Goal: Find specific page/section: Find specific page/section

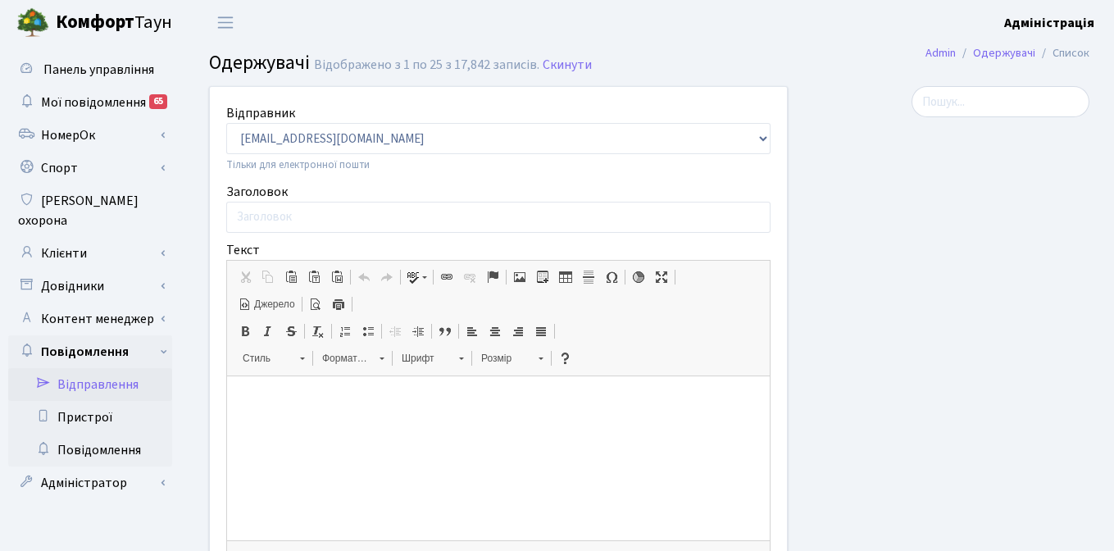
select select "25"
click at [66, 237] on link "Клієнти" at bounding box center [90, 253] width 164 height 33
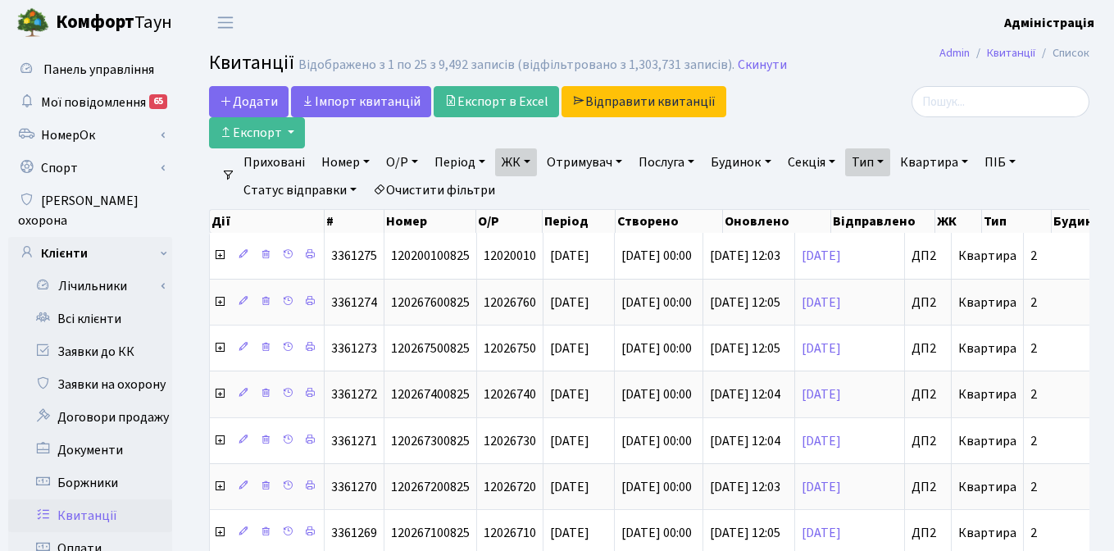
select select "25"
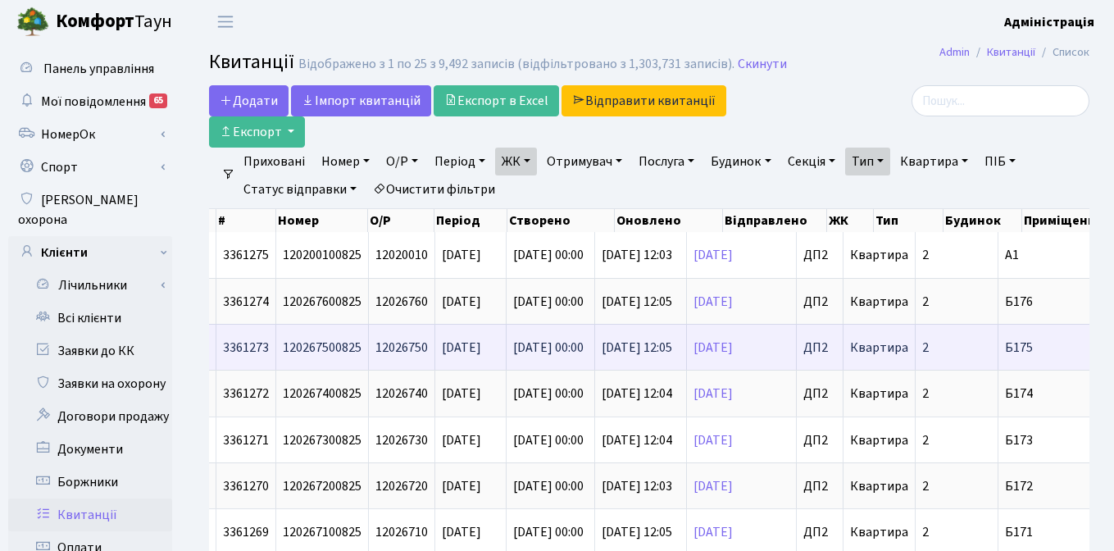
scroll to position [0, 139]
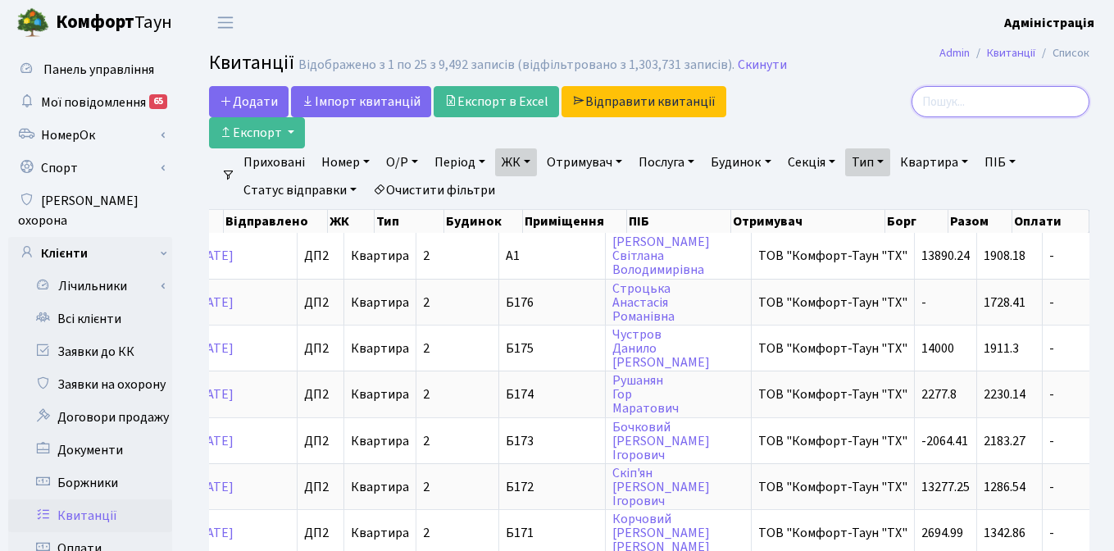
click at [978, 106] on input "search" at bounding box center [1000, 101] width 178 height 31
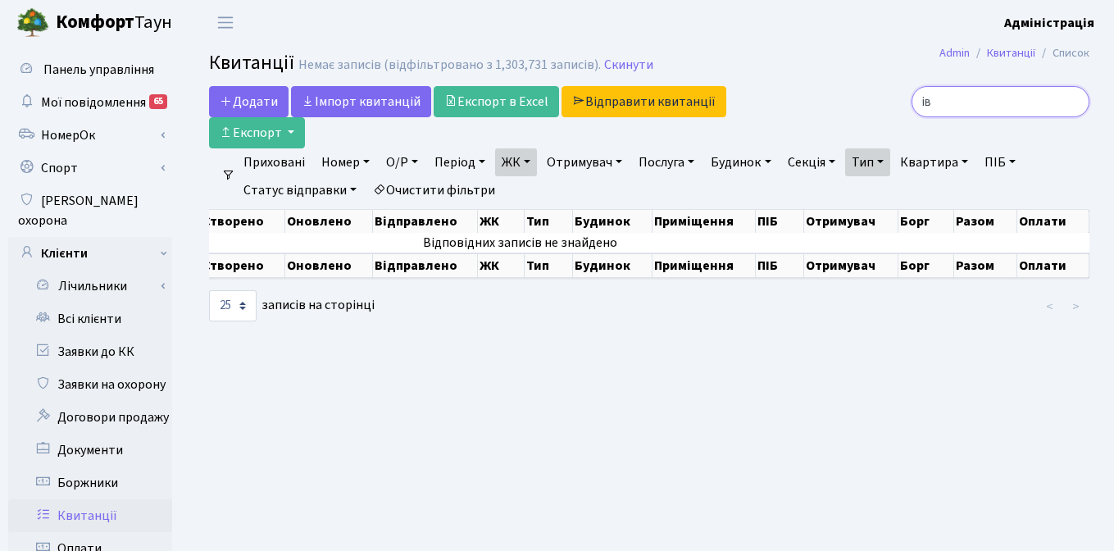
type input "і"
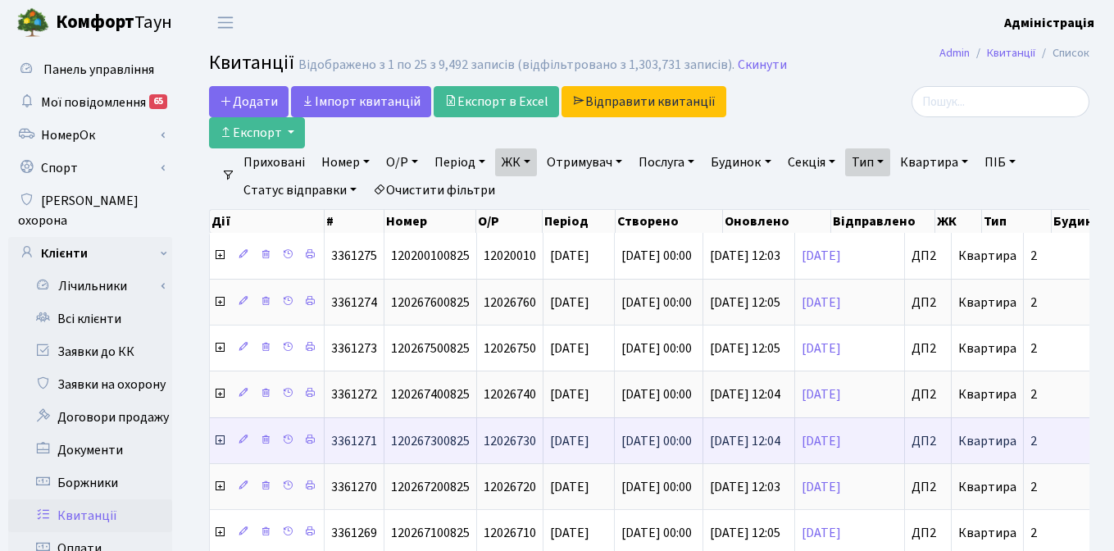
click at [221, 437] on icon at bounding box center [219, 440] width 13 height 13
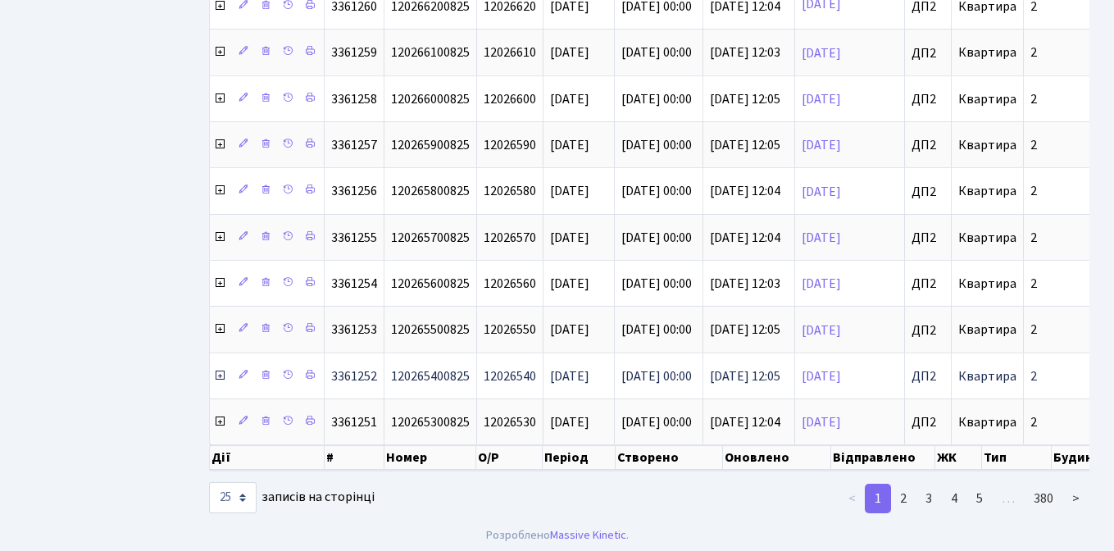
click at [218, 375] on icon at bounding box center [219, 375] width 13 height 13
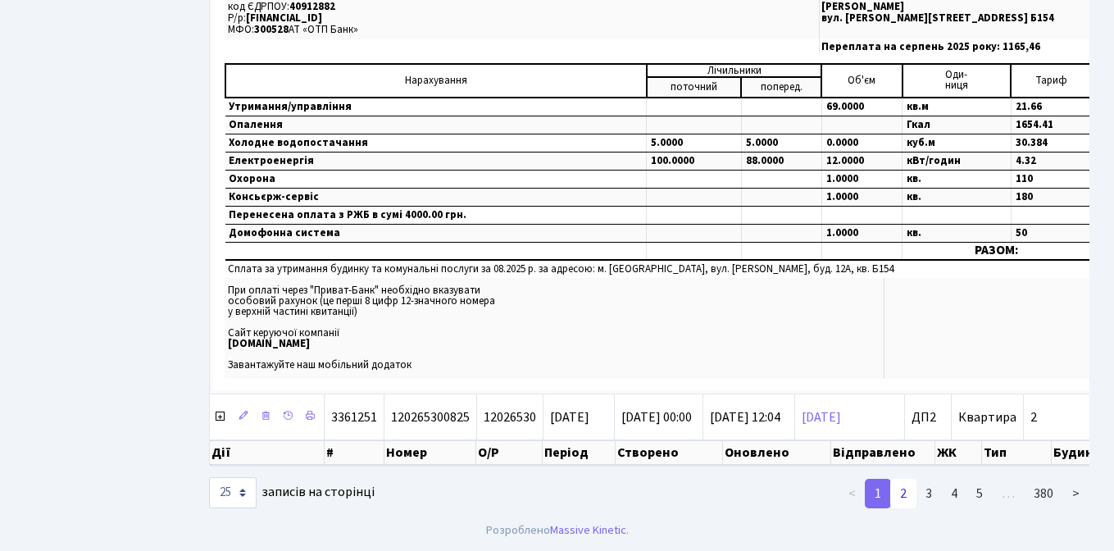
click at [907, 491] on link "2" at bounding box center [903, 494] width 26 height 30
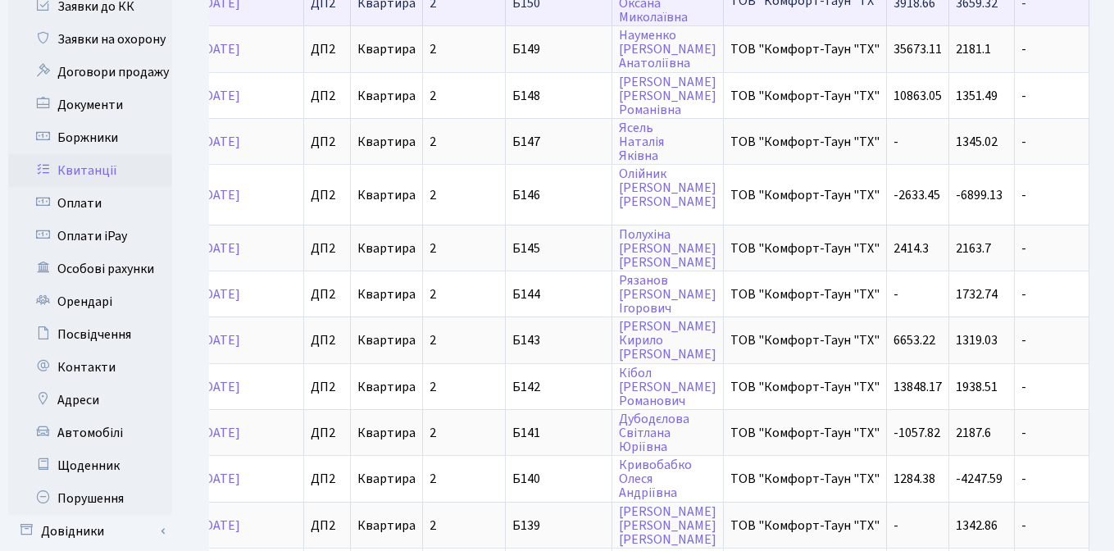
scroll to position [0, 599]
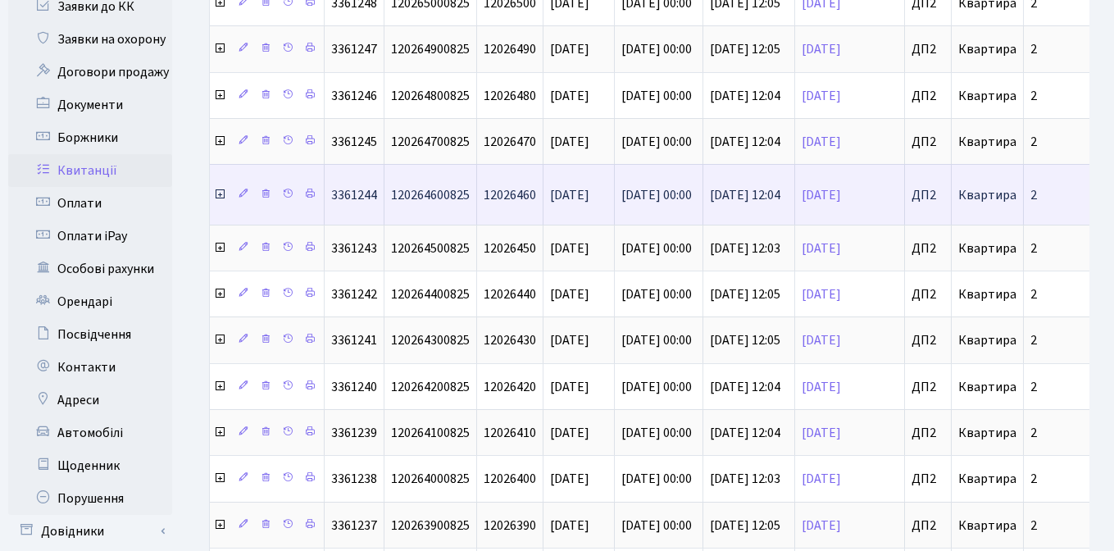
click at [221, 193] on icon at bounding box center [219, 194] width 13 height 13
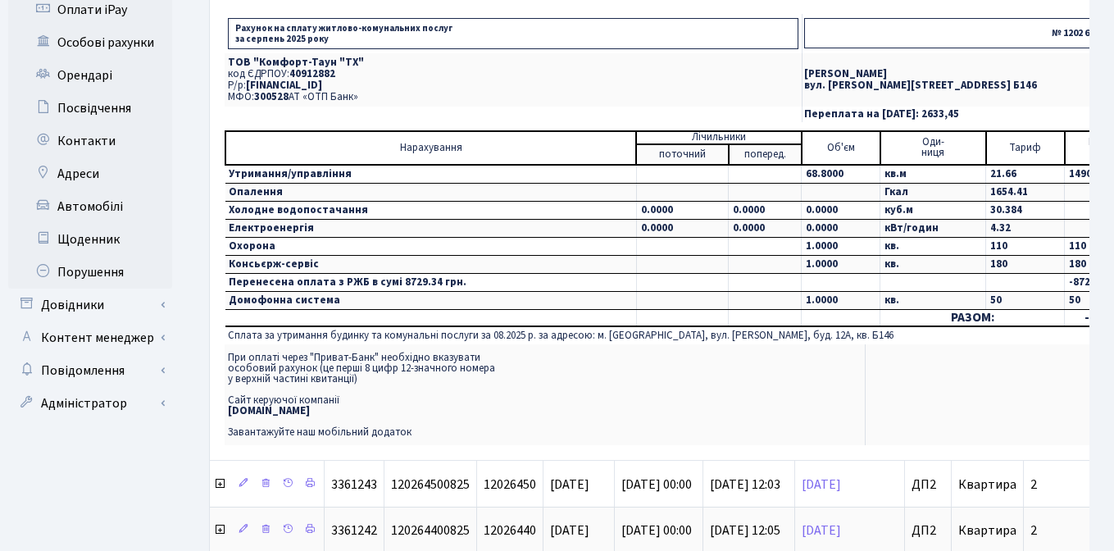
scroll to position [0, 0]
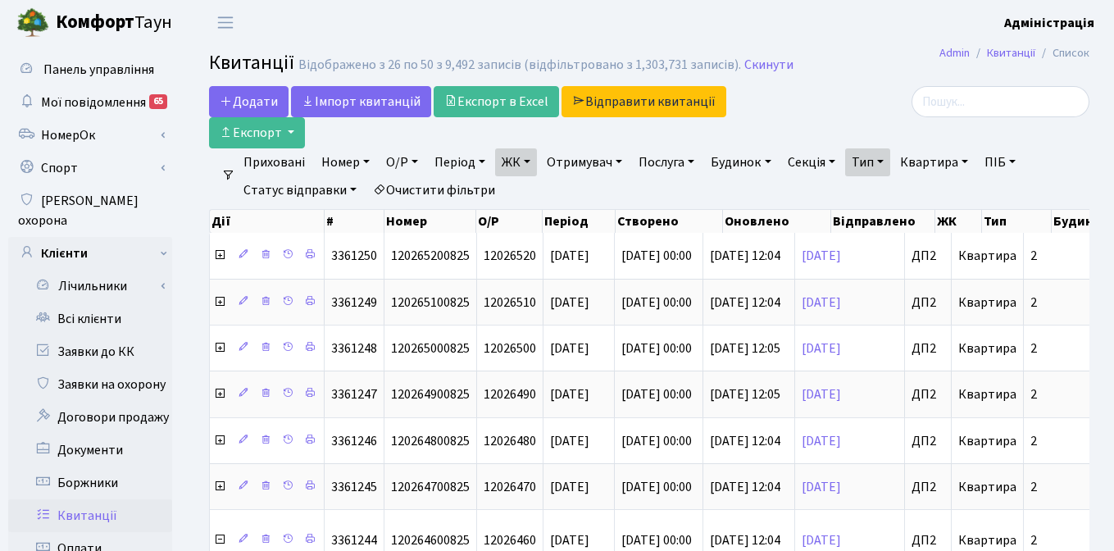
click at [947, 165] on link "Квартира" at bounding box center [933, 162] width 81 height 28
type input "а204"
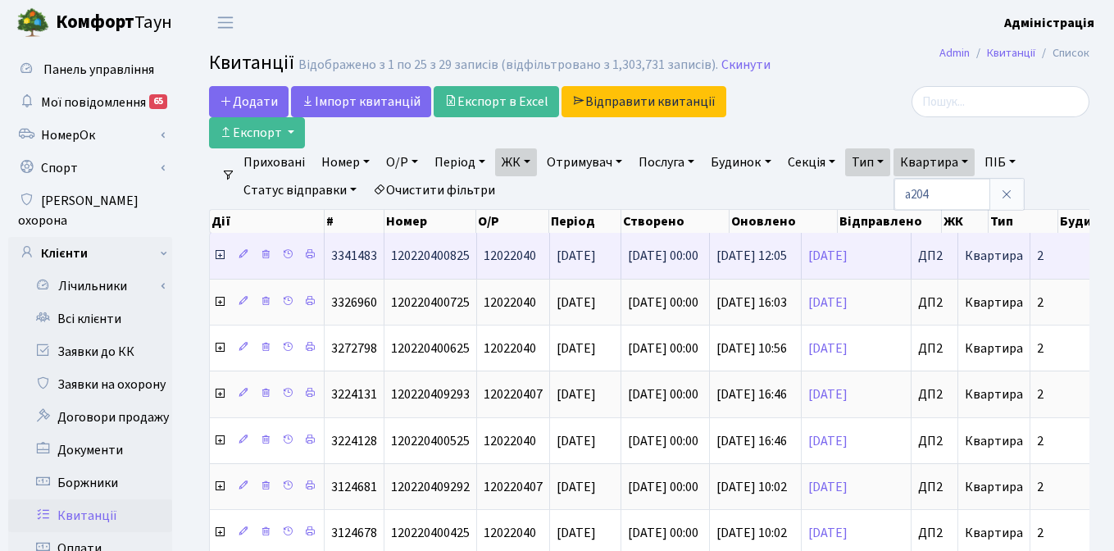
click at [220, 253] on icon at bounding box center [219, 254] width 13 height 13
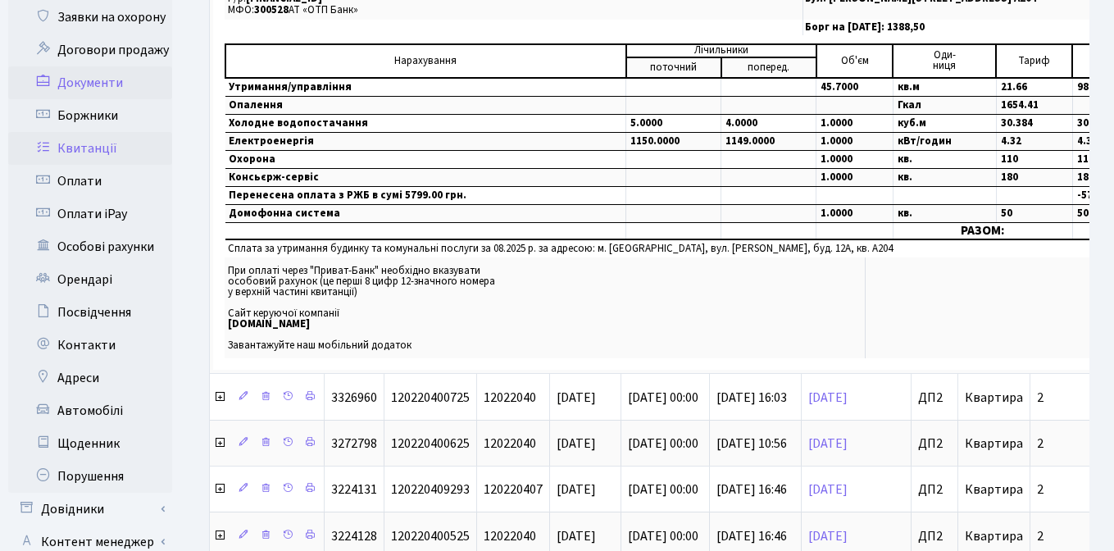
scroll to position [375, 0]
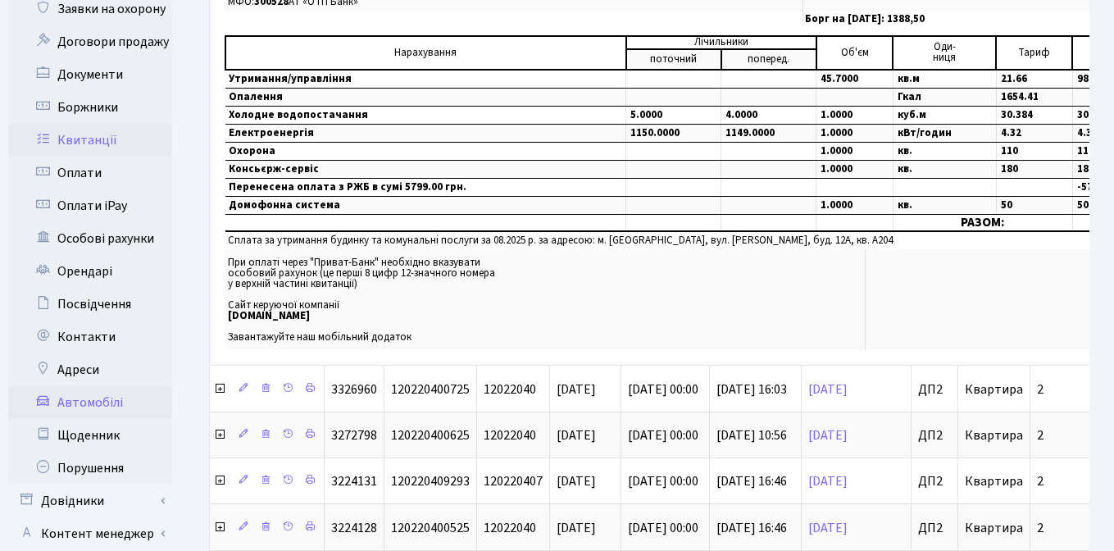
click at [97, 386] on link "Автомобілі" at bounding box center [90, 402] width 164 height 33
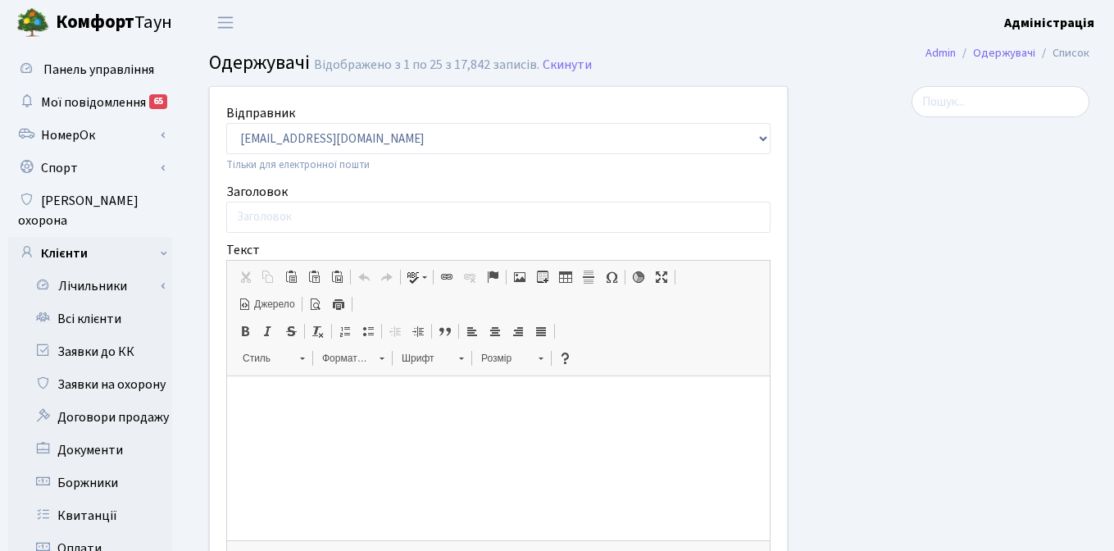
select select "25"
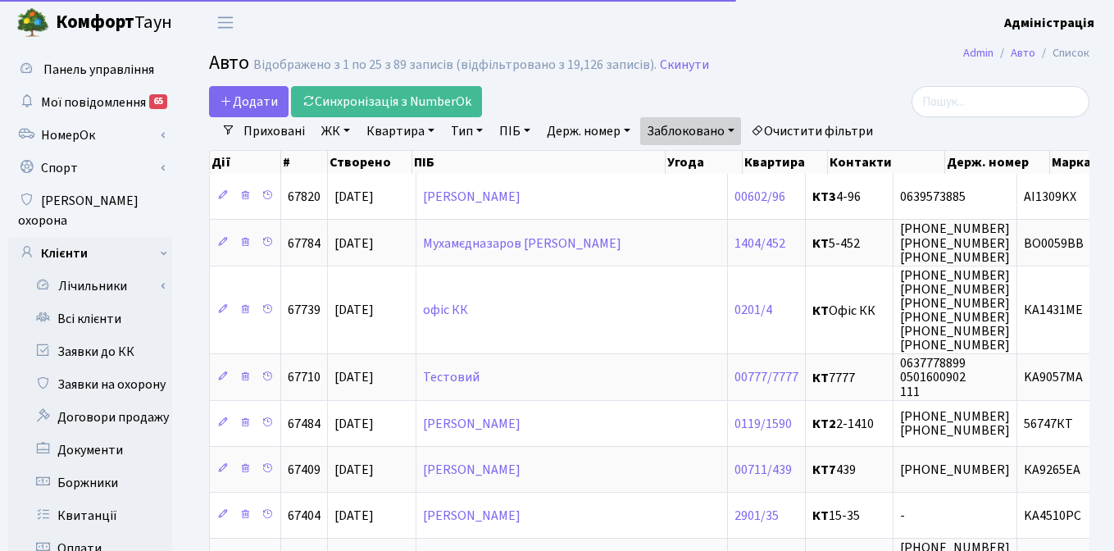
select select "25"
click at [793, 129] on link "Очистити фільтри" at bounding box center [811, 131] width 135 height 28
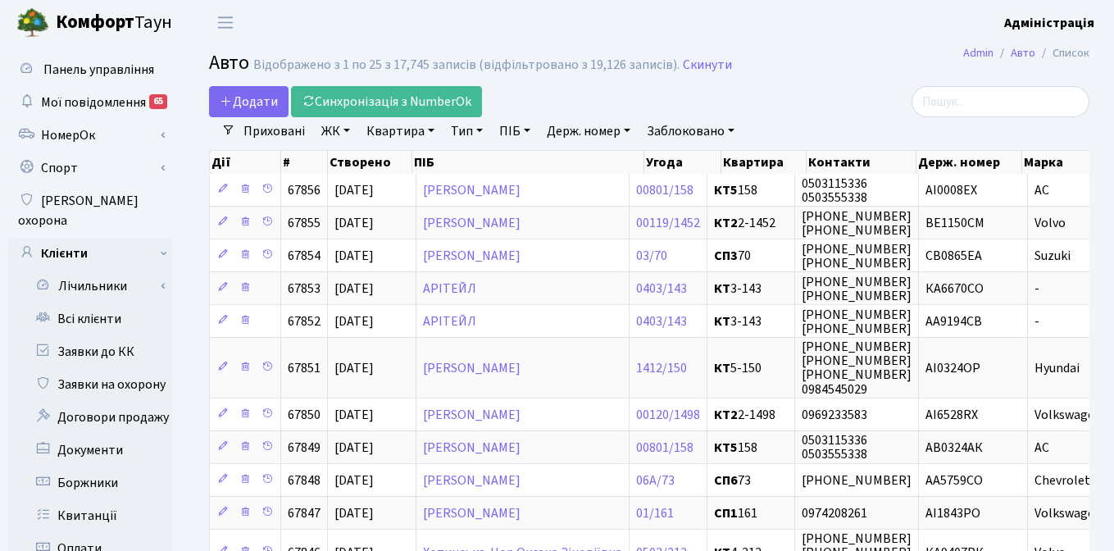
click at [566, 129] on link "Держ. номер" at bounding box center [588, 131] width 97 height 28
type input "0439"
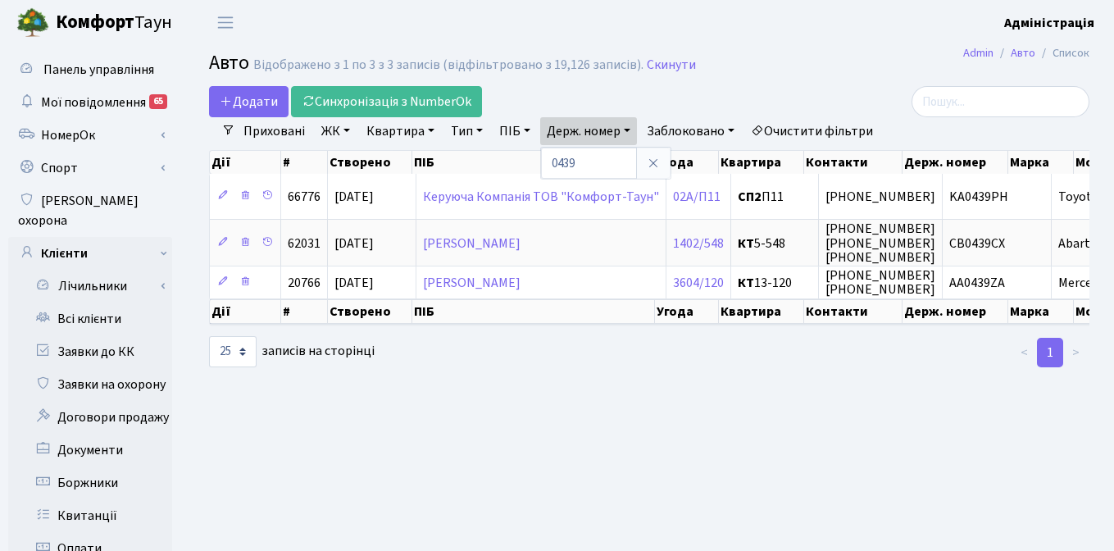
click at [900, 77] on h2 "Авто Відображено з 1 по 3 з 3 записів (відфільтровано з 19,126 записів). Скинути" at bounding box center [649, 66] width 880 height 28
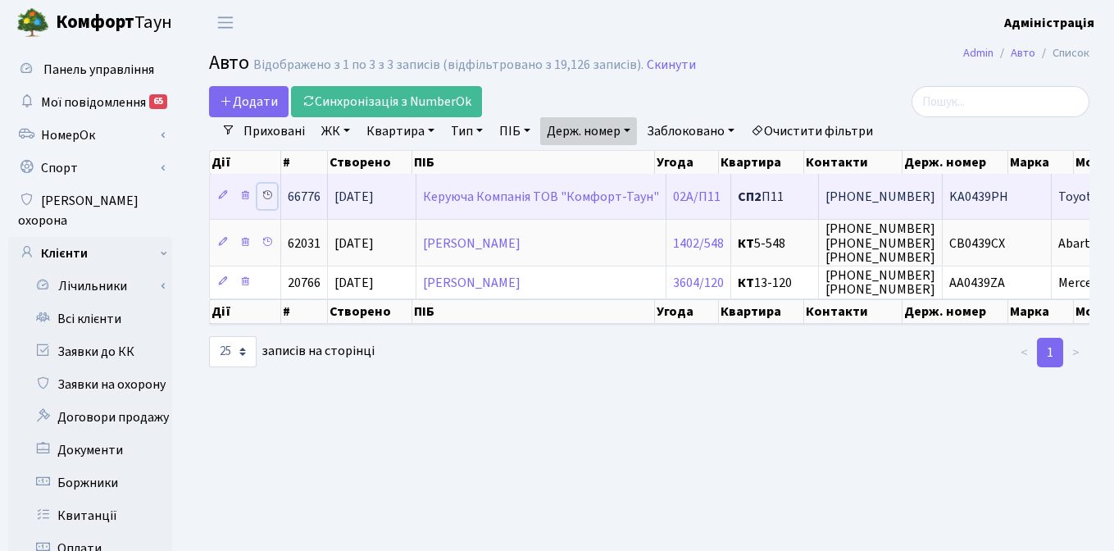
click at [269, 196] on icon at bounding box center [266, 194] width 11 height 11
